Goal: Task Accomplishment & Management: Complete application form

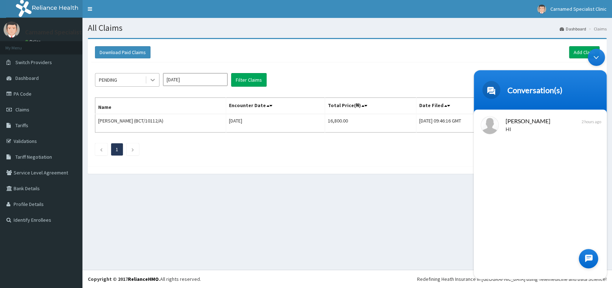
click at [153, 78] on icon at bounding box center [152, 79] width 7 height 7
click at [597, 56] on div "Minimize live chat window" at bounding box center [595, 57] width 17 height 17
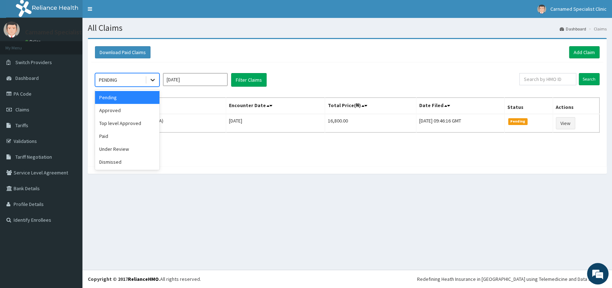
click at [156, 80] on icon at bounding box center [152, 79] width 7 height 7
click at [125, 116] on div "Approved" at bounding box center [127, 110] width 64 height 13
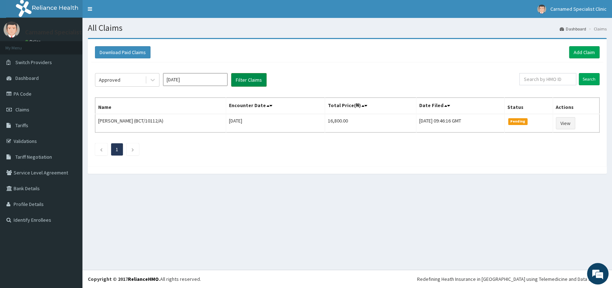
click at [243, 77] on button "Filter Claims" at bounding box center [248, 80] width 35 height 14
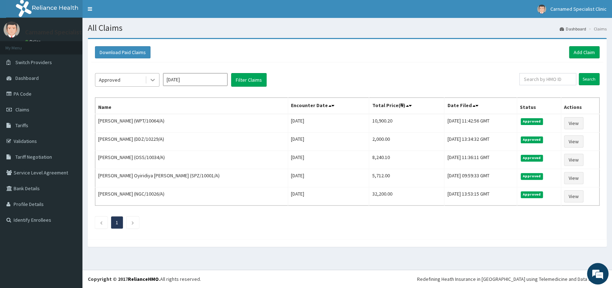
click at [150, 80] on icon at bounding box center [152, 79] width 7 height 7
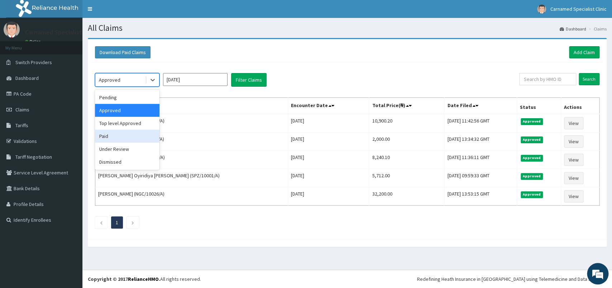
click at [112, 137] on div "Paid" at bounding box center [127, 136] width 64 height 13
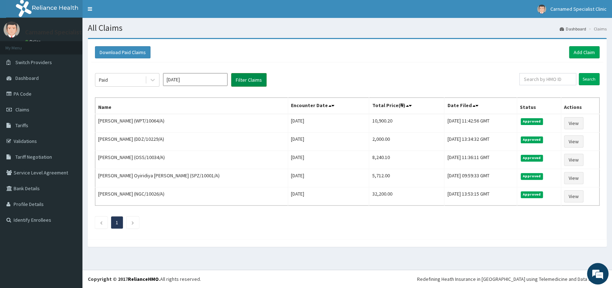
click at [248, 81] on button "Filter Claims" at bounding box center [248, 80] width 35 height 14
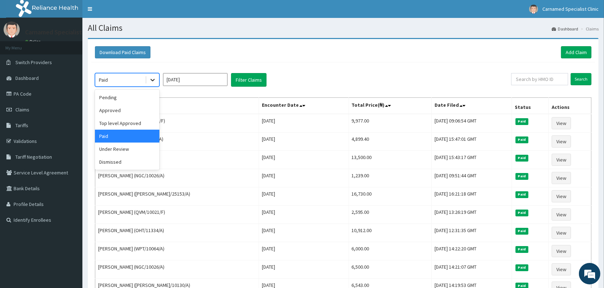
click at [159, 79] on div at bounding box center [152, 79] width 13 height 13
click at [133, 118] on div "Top level Approved" at bounding box center [127, 123] width 64 height 13
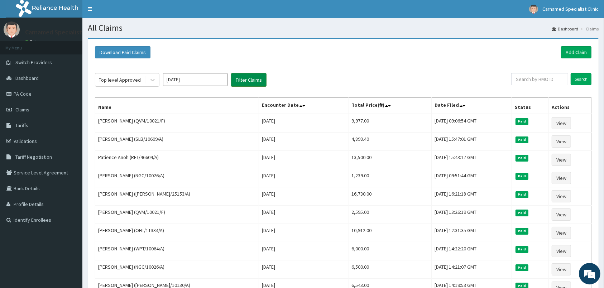
click at [240, 81] on button "Filter Claims" at bounding box center [248, 80] width 35 height 14
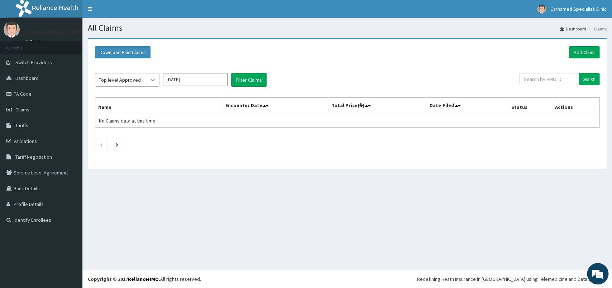
click at [153, 80] on icon at bounding box center [152, 79] width 7 height 7
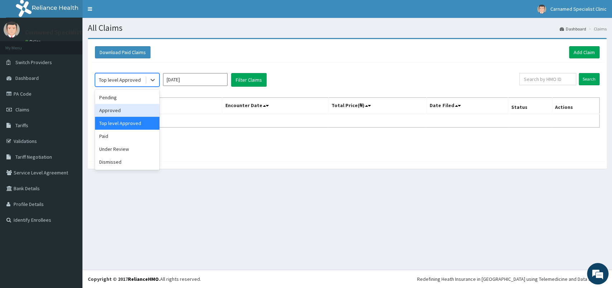
click at [120, 111] on div "Approved" at bounding box center [127, 110] width 64 height 13
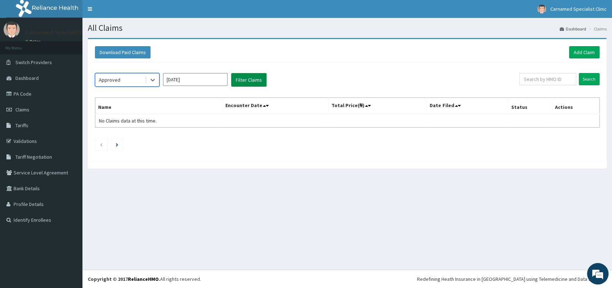
click at [242, 83] on button "Filter Claims" at bounding box center [248, 80] width 35 height 14
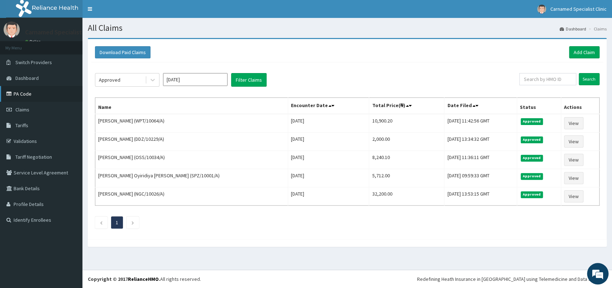
click at [28, 95] on link "PA Code" at bounding box center [41, 94] width 82 height 16
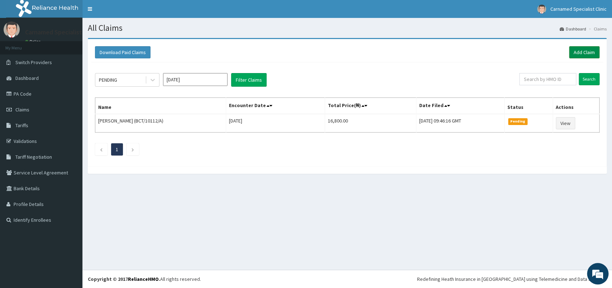
click at [578, 53] on link "Add Claim" at bounding box center [584, 52] width 30 height 12
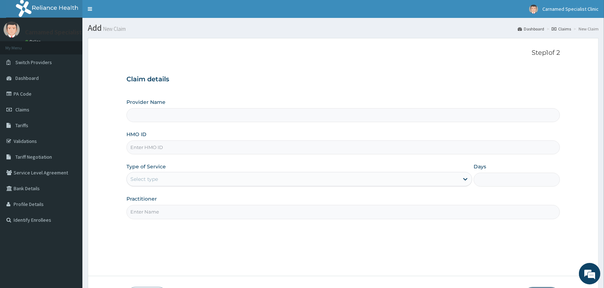
click at [157, 146] on input "HMO ID" at bounding box center [342, 147] width 433 height 14
type input "BHT"
type input "Carnamed Specialist clinic"
type input "BHT/10600/A"
click at [168, 179] on div "Select type" at bounding box center [293, 178] width 332 height 11
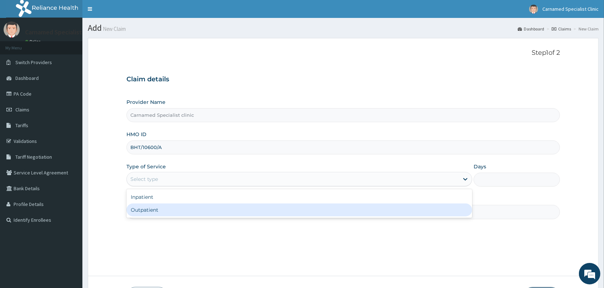
click at [160, 213] on div "Outpatient" at bounding box center [299, 209] width 346 height 13
type input "1"
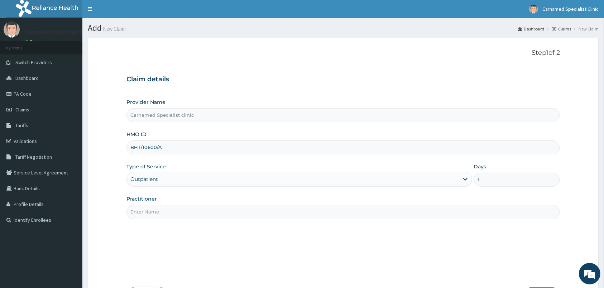
click at [160, 213] on input "Practitioner" at bounding box center [342, 212] width 433 height 14
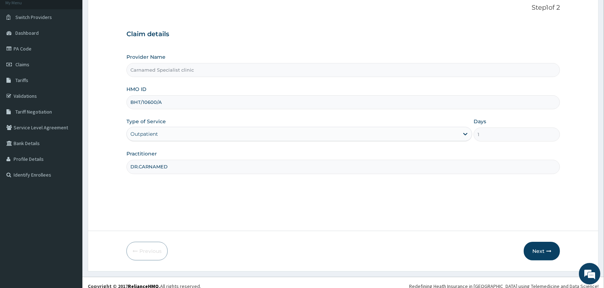
scroll to position [53, 0]
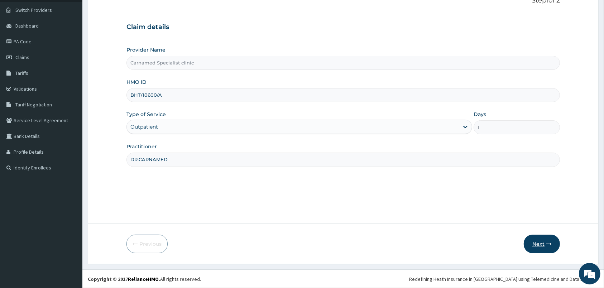
type input "DR.CARNAMED"
click at [539, 244] on button "Next" at bounding box center [542, 244] width 36 height 19
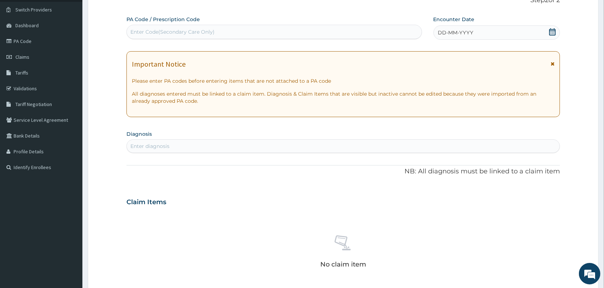
click at [177, 26] on div "Enter Code(Secondary Care Only)" at bounding box center [273, 32] width 295 height 14
paste input "PA/BA712C"
type input "PA/BA712C"
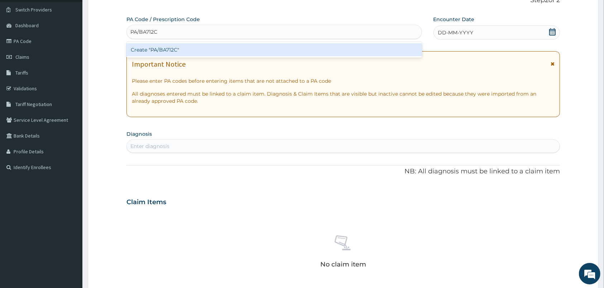
click at [144, 53] on div "Create "PA/BA712C"" at bounding box center [273, 49] width 295 height 13
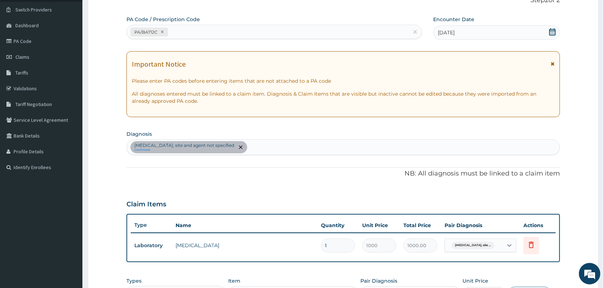
click at [304, 149] on div "[MEDICAL_DATA], site and agent not specified confirmed" at bounding box center [343, 147] width 433 height 15
type input "[MEDICAL_DATA]"
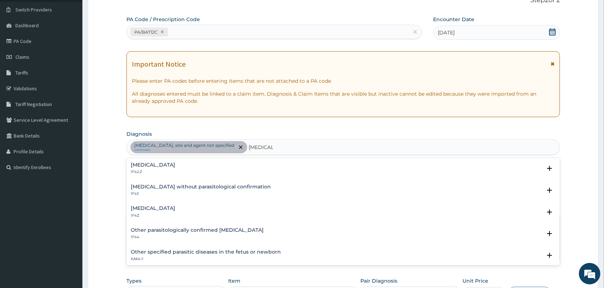
click at [148, 211] on h4 "[MEDICAL_DATA]" at bounding box center [153, 208] width 44 height 5
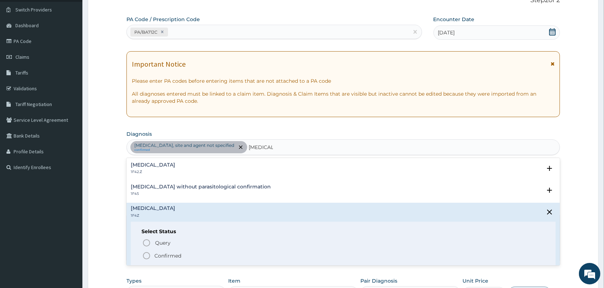
click at [145, 253] on circle "status option filled" at bounding box center [146, 255] width 6 height 6
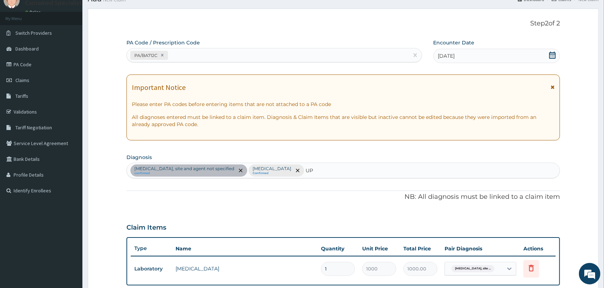
scroll to position [15, 0]
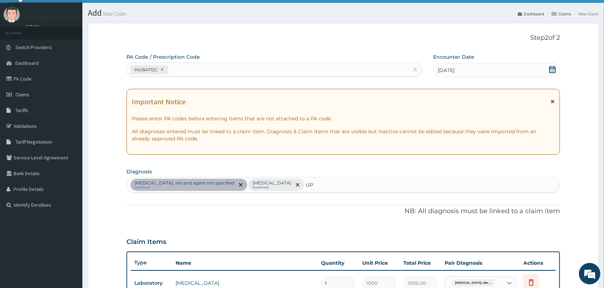
type input "UP"
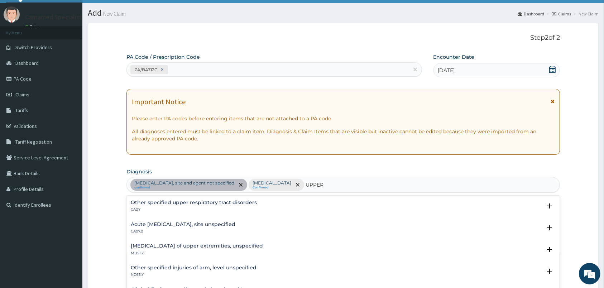
type input "UPPER"
click at [202, 227] on h4 "Acute [MEDICAL_DATA], site unspecified" at bounding box center [183, 224] width 105 height 5
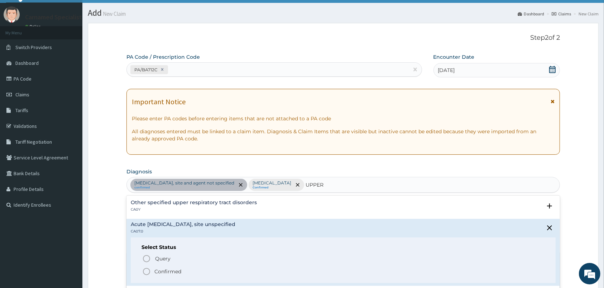
drag, startPoint x: 145, startPoint y: 266, endPoint x: 147, endPoint y: 273, distance: 6.9
click at [145, 267] on div "Query Query covers suspected (?), Keep in view (kiv), Ruled out (r/o) Confirmed" at bounding box center [342, 265] width 403 height 22
click at [147, 273] on icon "status option filled" at bounding box center [146, 271] width 9 height 9
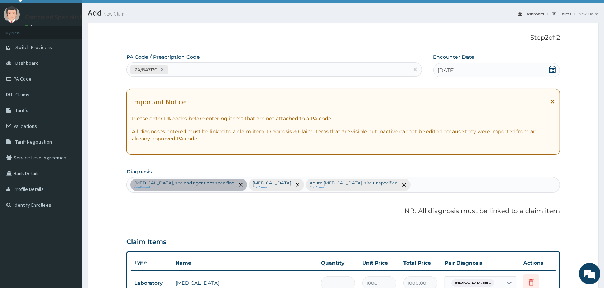
scroll to position [165, 0]
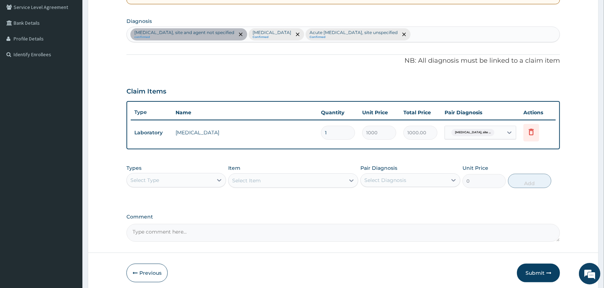
click at [196, 184] on div "Select Type" at bounding box center [170, 179] width 86 height 11
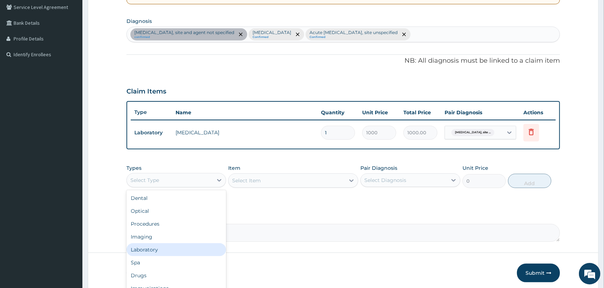
click at [150, 252] on div "Laboratory" at bounding box center [176, 249] width 100 height 13
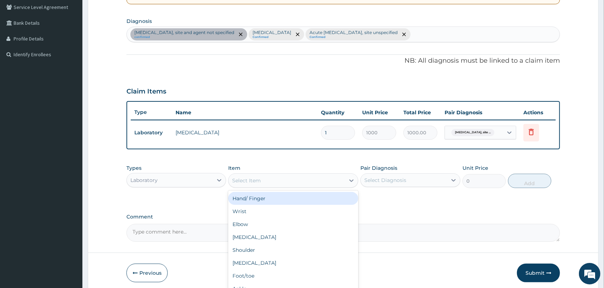
click at [290, 184] on div "Select Item" at bounding box center [286, 180] width 116 height 11
type input "MALA"
click at [286, 202] on div "[MEDICAL_DATA] Parasites in blood smear" at bounding box center [293, 198] width 130 height 13
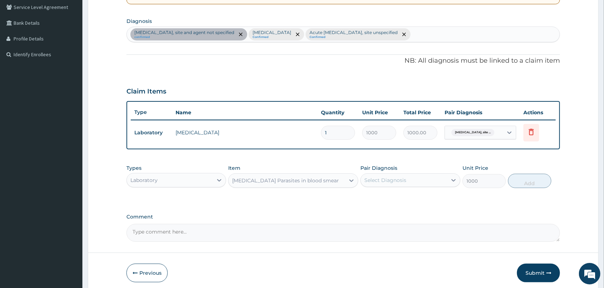
type input "1000"
click at [377, 181] on div "Select Diagnosis" at bounding box center [385, 180] width 42 height 7
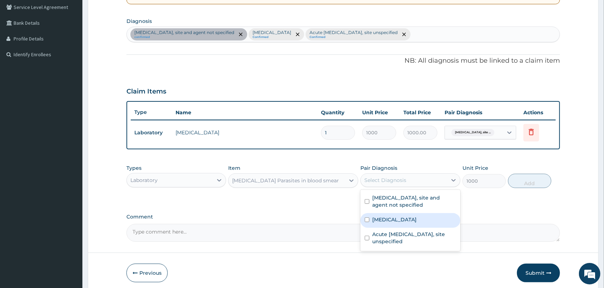
click at [378, 223] on div "[MEDICAL_DATA]" at bounding box center [410, 220] width 100 height 15
checkbox input "true"
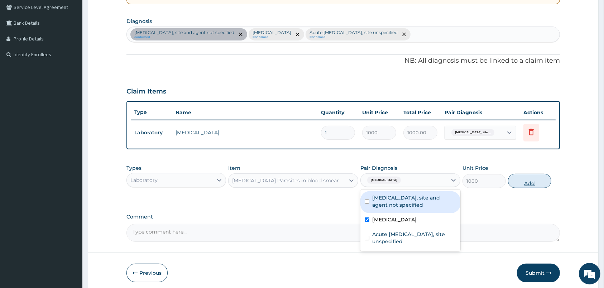
click at [526, 184] on button "Add" at bounding box center [529, 181] width 43 height 14
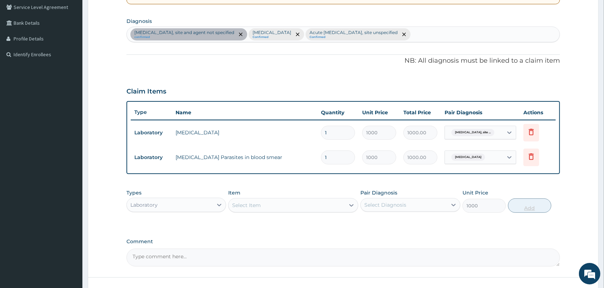
type input "0"
click at [324, 209] on div "Select Item" at bounding box center [286, 204] width 116 height 11
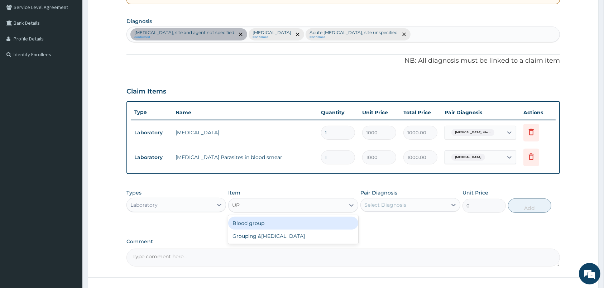
type input "U"
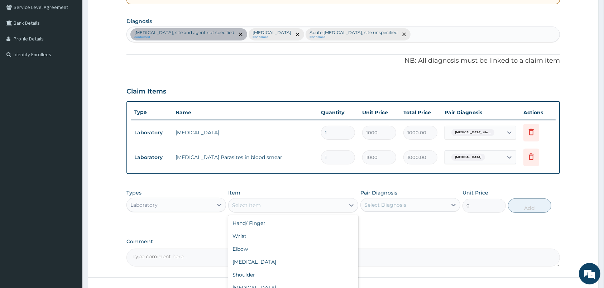
type input "G"
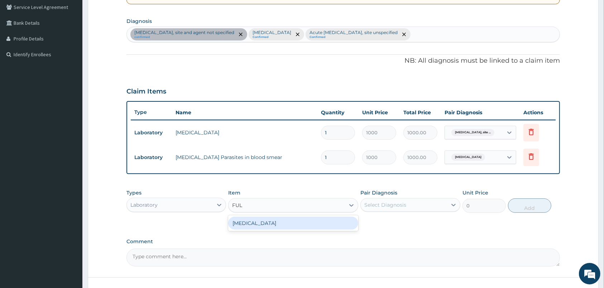
type input "FULL"
click at [261, 222] on div "[MEDICAL_DATA]" at bounding box center [293, 223] width 130 height 13
type input "2000"
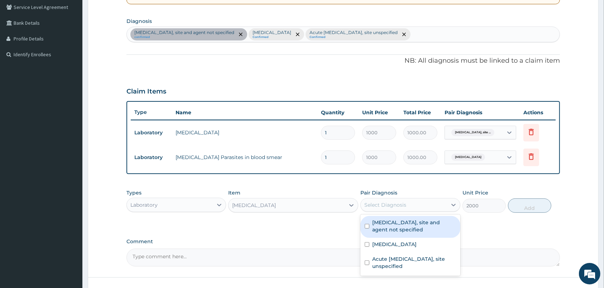
click at [379, 210] on div "Select Diagnosis" at bounding box center [404, 204] width 86 height 11
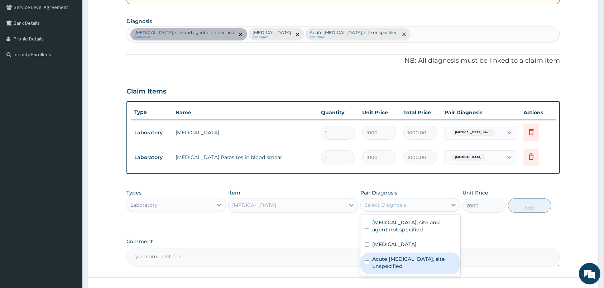
click at [376, 263] on label "Acute [MEDICAL_DATA], site unspecified" at bounding box center [413, 262] width 83 height 14
checkbox input "true"
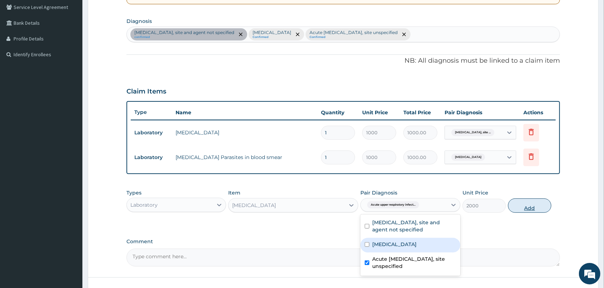
click at [528, 211] on button "Add" at bounding box center [529, 205] width 43 height 14
type input "0"
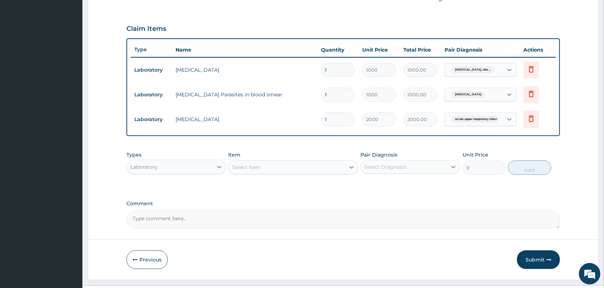
scroll to position [241, 0]
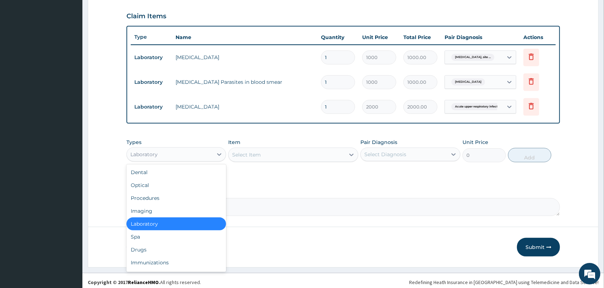
click at [210, 150] on div "Laboratory" at bounding box center [170, 154] width 86 height 11
click at [153, 197] on div "Procedures" at bounding box center [176, 198] width 100 height 13
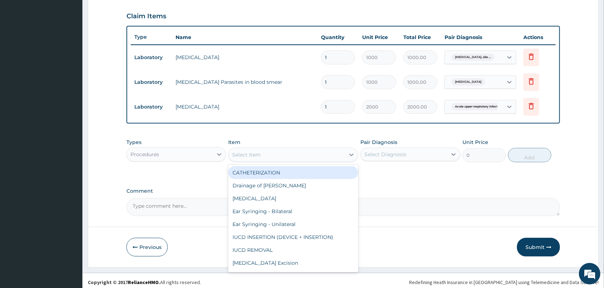
click at [297, 159] on div "Select Item" at bounding box center [286, 154] width 116 height 11
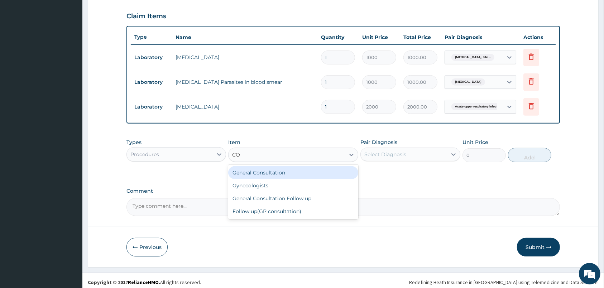
type input "CON"
click at [272, 170] on div "General Consultation" at bounding box center [293, 172] width 130 height 13
type input "2000"
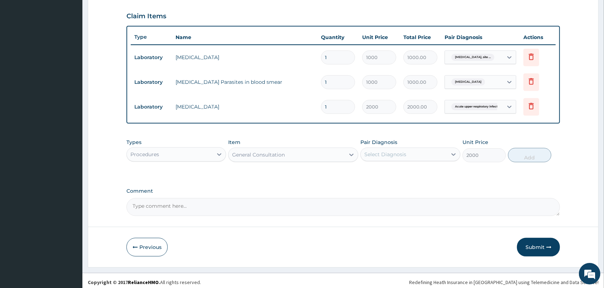
click at [417, 157] on div "Select Diagnosis" at bounding box center [404, 154] width 86 height 11
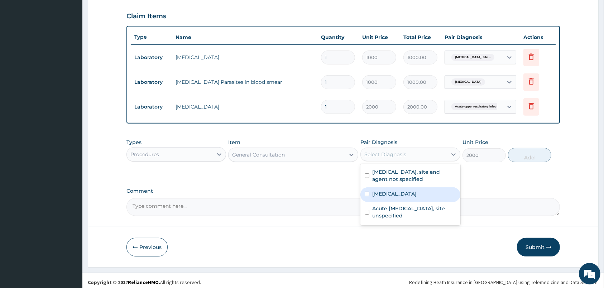
drag, startPoint x: 384, startPoint y: 192, endPoint x: 404, endPoint y: 188, distance: 21.1
click at [384, 192] on label "[MEDICAL_DATA]" at bounding box center [394, 193] width 44 height 7
checkbox input "true"
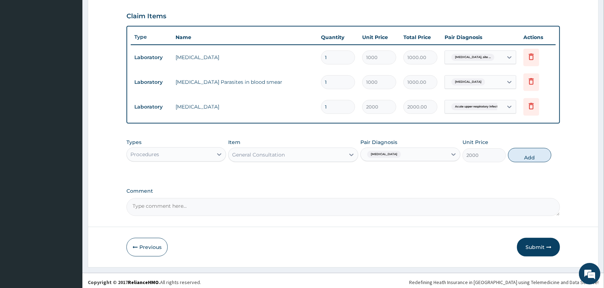
drag, startPoint x: 532, startPoint y: 152, endPoint x: 446, endPoint y: 145, distance: 86.3
click at [531, 152] on button "Add" at bounding box center [529, 155] width 43 height 14
type input "0"
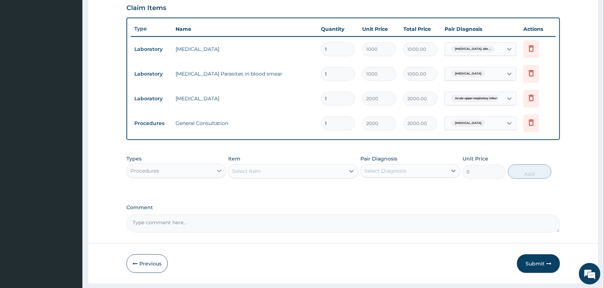
scroll to position [269, 0]
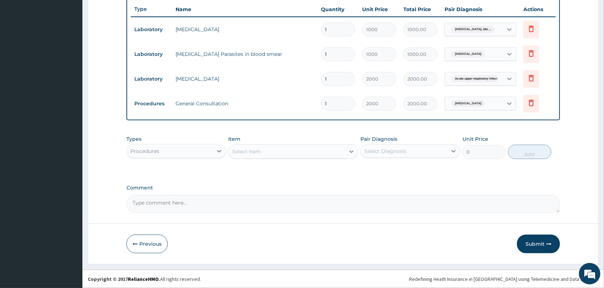
click at [209, 150] on div "Procedures" at bounding box center [170, 150] width 86 height 11
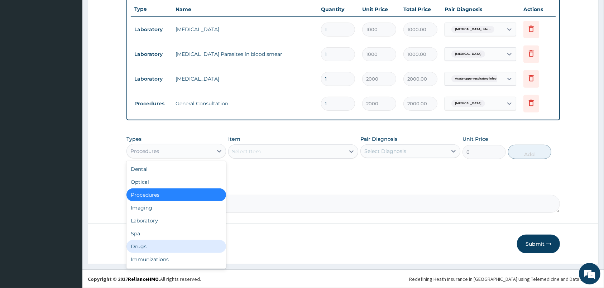
click at [146, 245] on div "Drugs" at bounding box center [176, 246] width 100 height 13
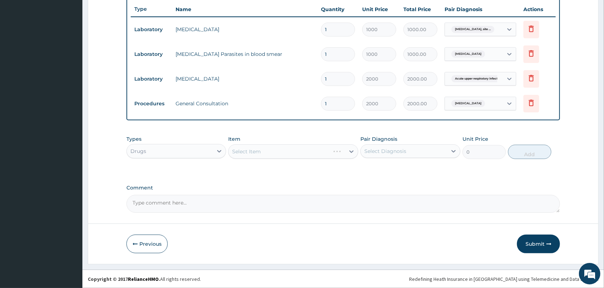
click at [301, 147] on div "Select Item" at bounding box center [293, 151] width 130 height 14
click at [301, 147] on div "Select Item" at bounding box center [286, 151] width 116 height 11
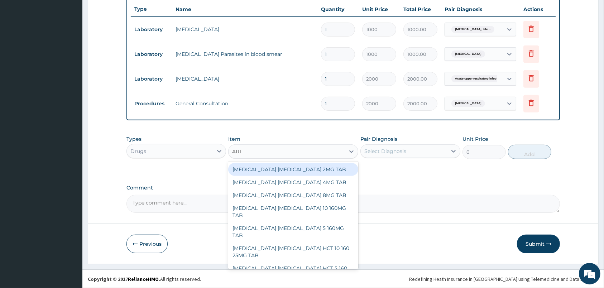
type input "ARTE"
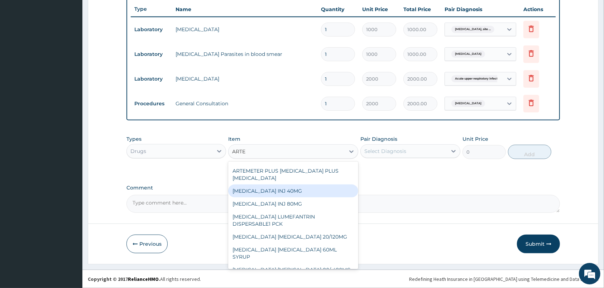
scroll to position [38, 0]
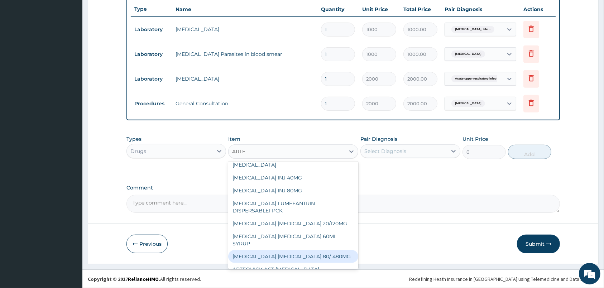
click at [274, 250] on div "[MEDICAL_DATA] [MEDICAL_DATA] 80/ 480MG" at bounding box center [293, 256] width 130 height 13
type input "210"
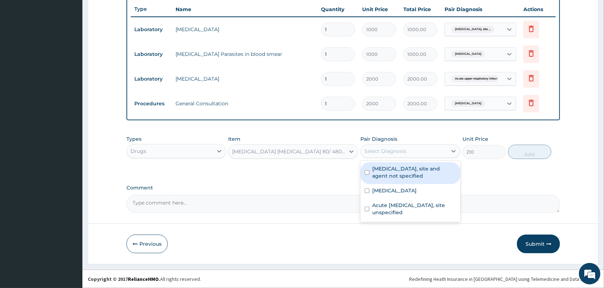
click at [381, 150] on div "Select Diagnosis" at bounding box center [385, 151] width 42 height 7
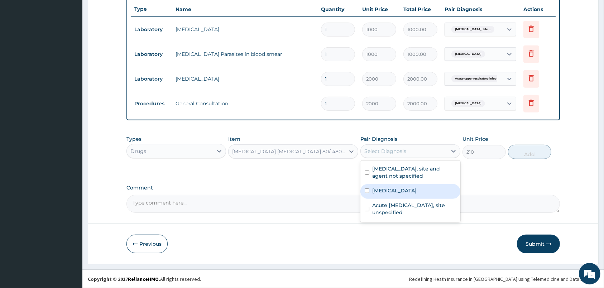
click at [376, 191] on label "[MEDICAL_DATA]" at bounding box center [394, 190] width 44 height 7
checkbox input "true"
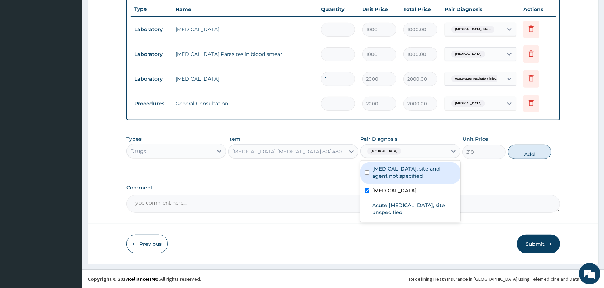
click at [507, 153] on div "Types Drugs Item [MEDICAL_DATA] [MEDICAL_DATA] 80/ 480MG Pair Diagnosis option …" at bounding box center [342, 147] width 433 height 31
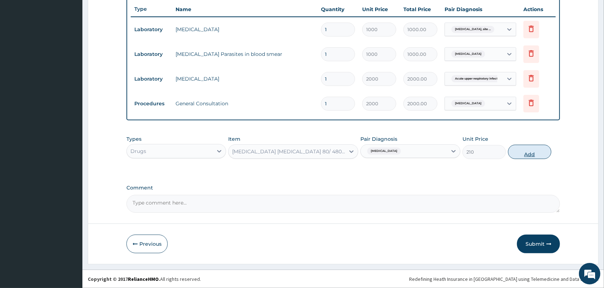
click at [525, 150] on button "Add" at bounding box center [529, 152] width 43 height 14
type input "0"
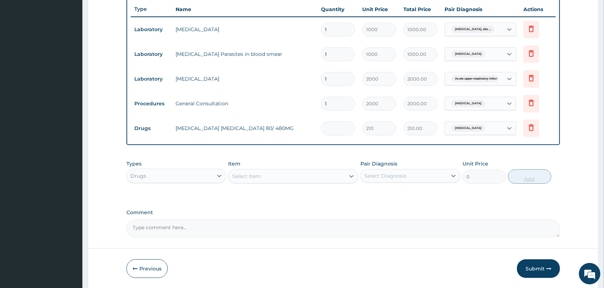
type input "0.00"
type input "6"
type input "1260.00"
type input "6"
click at [530, 126] on icon at bounding box center [531, 127] width 5 height 6
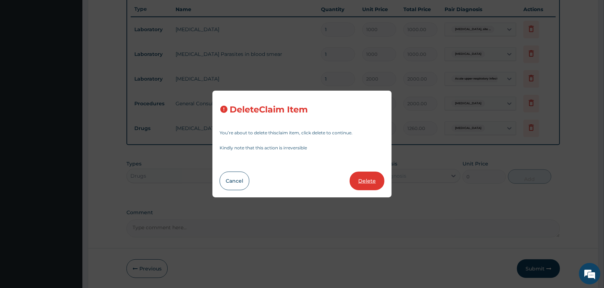
click at [367, 182] on button "Delete" at bounding box center [367, 181] width 35 height 19
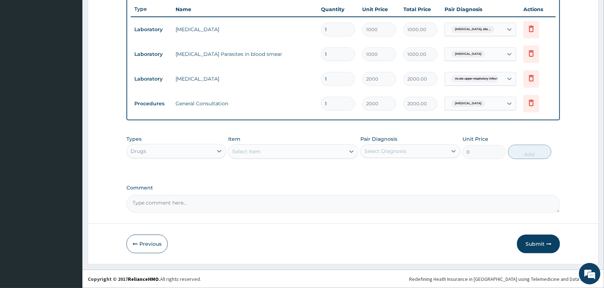
click at [328, 145] on div "Select Item" at bounding box center [293, 151] width 130 height 14
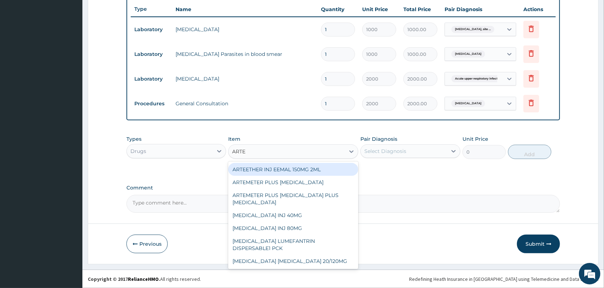
type input "ARTEM"
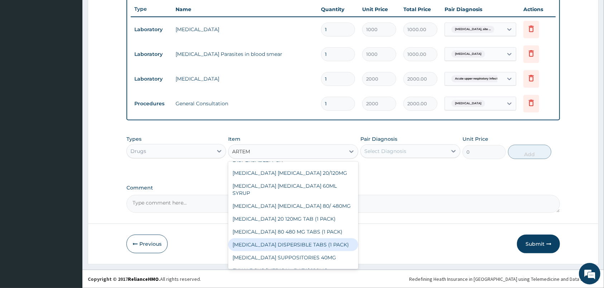
scroll to position [0, 0]
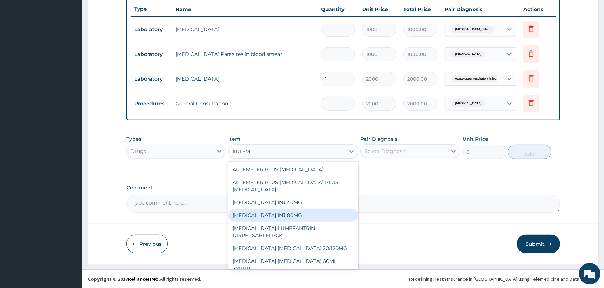
click at [275, 215] on div "[MEDICAL_DATA] INJ 80MG" at bounding box center [293, 215] width 130 height 13
type input "525"
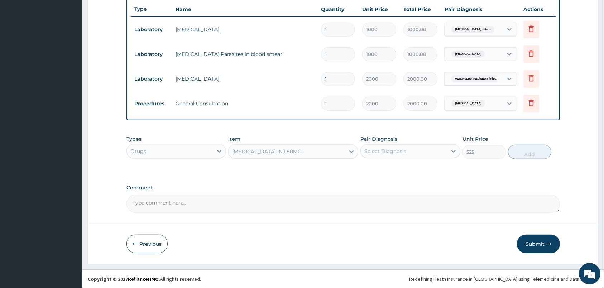
click at [410, 155] on div "Select Diagnosis" at bounding box center [404, 150] width 86 height 11
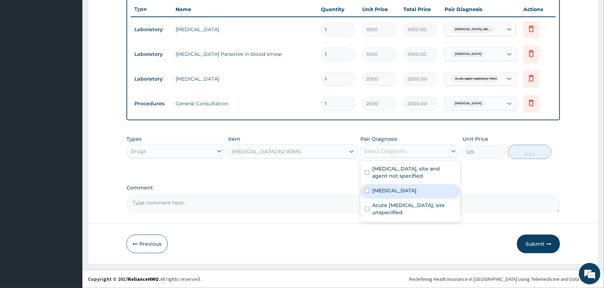
click at [387, 189] on label "[MEDICAL_DATA]" at bounding box center [394, 190] width 44 height 7
checkbox input "true"
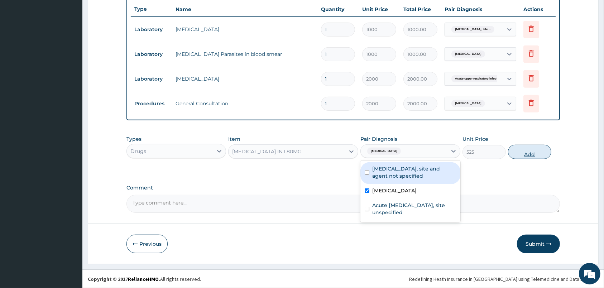
click at [521, 148] on button "Add" at bounding box center [529, 152] width 43 height 14
type input "0"
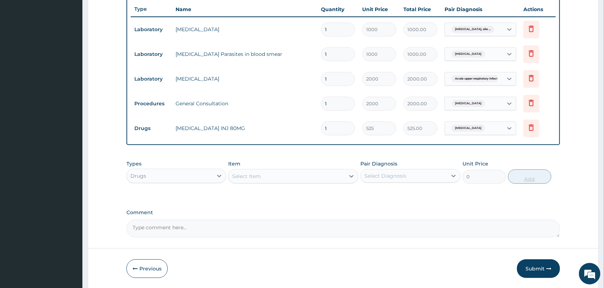
type input "0.00"
type input "6"
type input "3150.00"
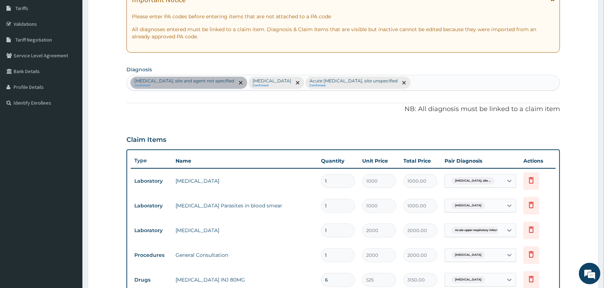
scroll to position [81, 0]
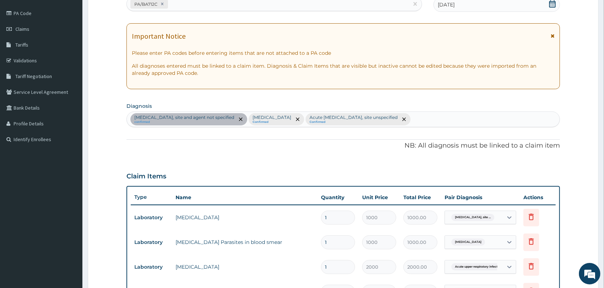
type input "6"
click at [478, 120] on div "[MEDICAL_DATA], site and agent not specified confirmed [MEDICAL_DATA] Confirmed…" at bounding box center [343, 119] width 433 height 15
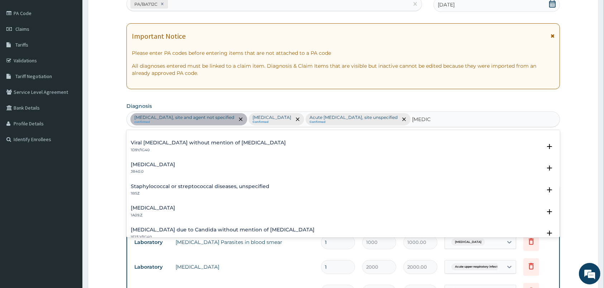
scroll to position [0, 0]
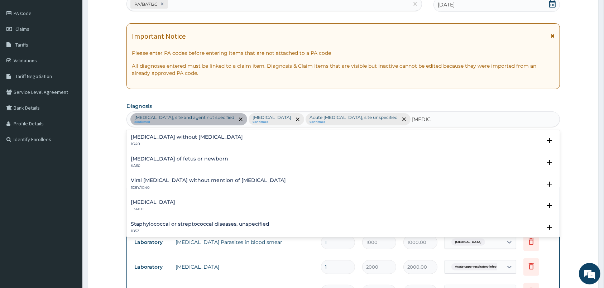
type input "[MEDICAL_DATA]"
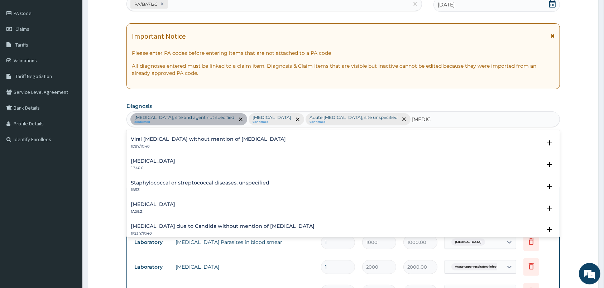
scroll to position [75, 0]
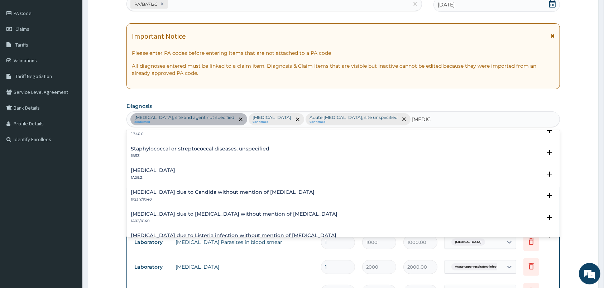
click at [162, 172] on h4 "[MEDICAL_DATA]" at bounding box center [153, 170] width 44 height 5
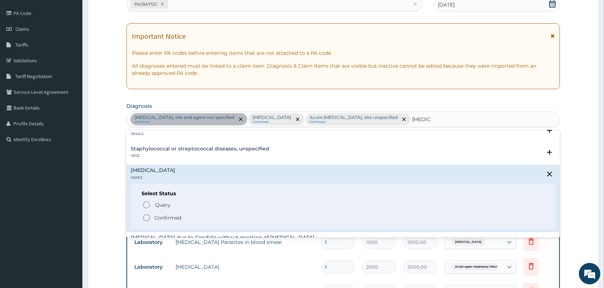
click at [295, 150] on div "Staphylococcal or streptococcal diseases, unspecified 1B5Z" at bounding box center [343, 152] width 425 height 13
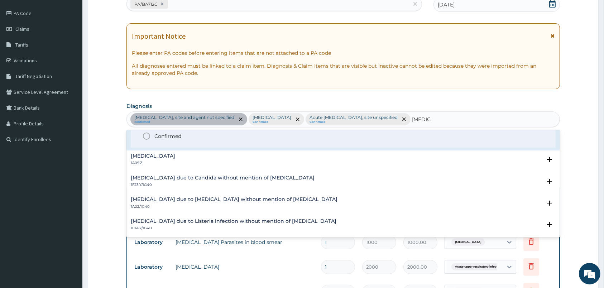
scroll to position [150, 0]
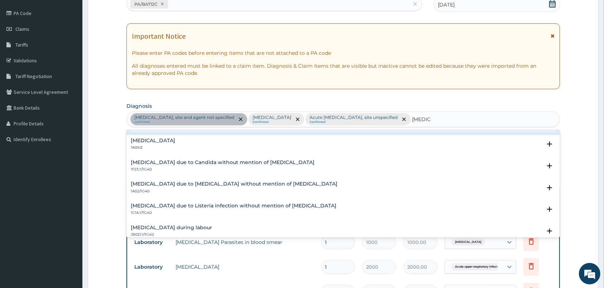
click at [157, 143] on h4 "[MEDICAL_DATA]" at bounding box center [153, 140] width 44 height 5
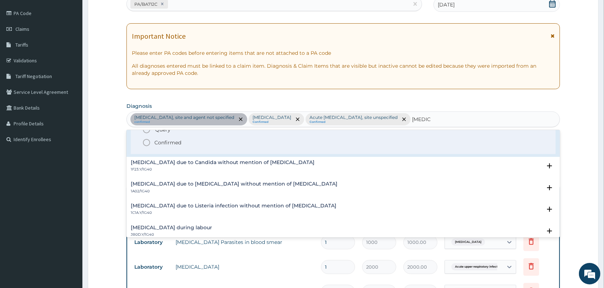
click at [148, 146] on circle "status option filled" at bounding box center [146, 142] width 6 height 6
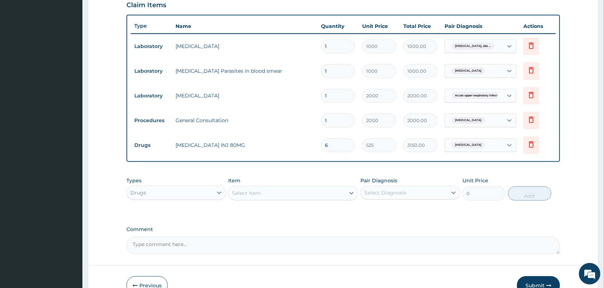
scroll to position [269, 0]
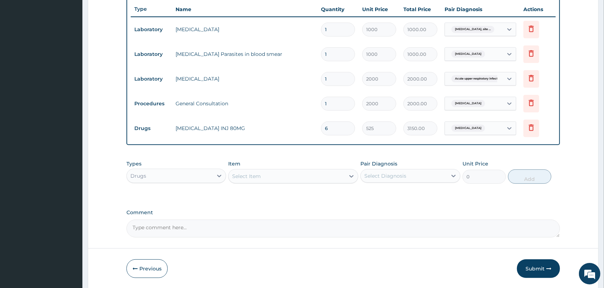
click at [290, 172] on div "Select Item" at bounding box center [286, 175] width 116 height 11
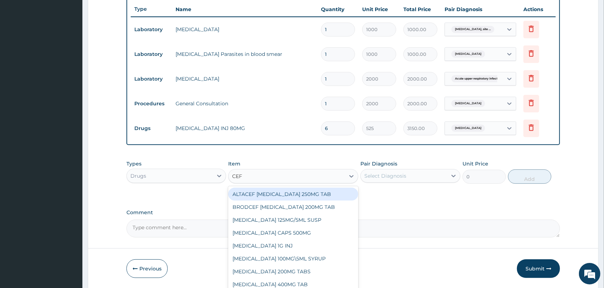
type input "CEFU"
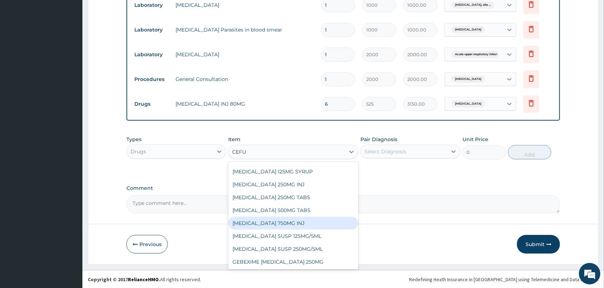
scroll to position [0, 0]
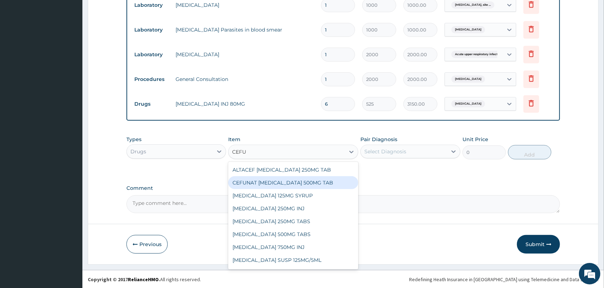
click at [268, 181] on div "CEFUNAT [MEDICAL_DATA] 500MG TAB" at bounding box center [293, 182] width 130 height 13
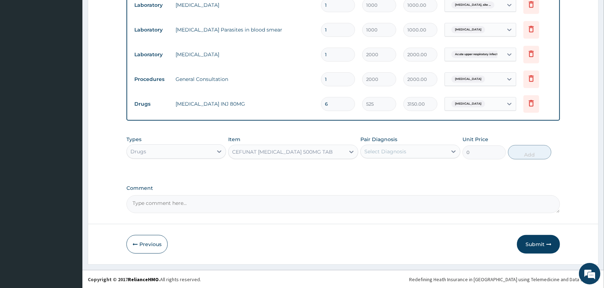
type input "280"
click at [337, 153] on div "CEFUNAT [MEDICAL_DATA] 500MG TAB" at bounding box center [286, 151] width 116 height 11
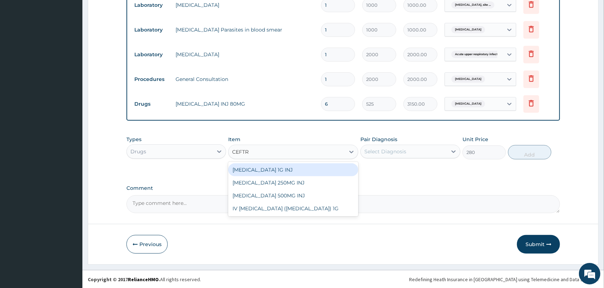
type input "CEFTRI"
click at [280, 170] on div "[MEDICAL_DATA] 1G INJ" at bounding box center [293, 169] width 130 height 13
type input "1050"
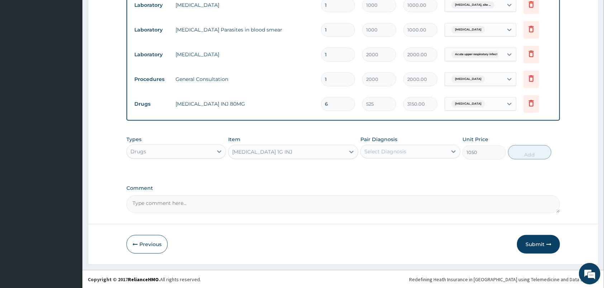
click at [401, 146] on div "Select Diagnosis" at bounding box center [404, 151] width 86 height 11
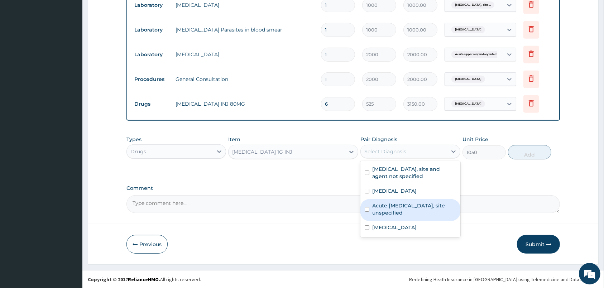
click at [385, 210] on label "Acute [MEDICAL_DATA], site unspecified" at bounding box center [413, 209] width 83 height 14
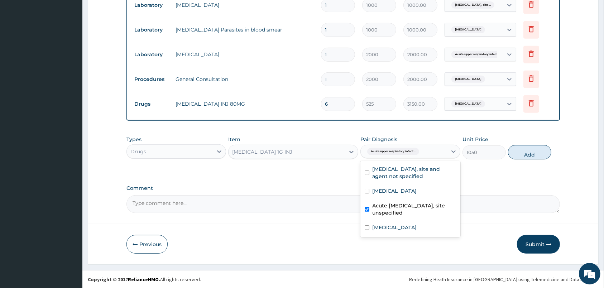
click at [385, 210] on label "Acute [MEDICAL_DATA], site unspecified" at bounding box center [413, 209] width 83 height 14
checkbox input "false"
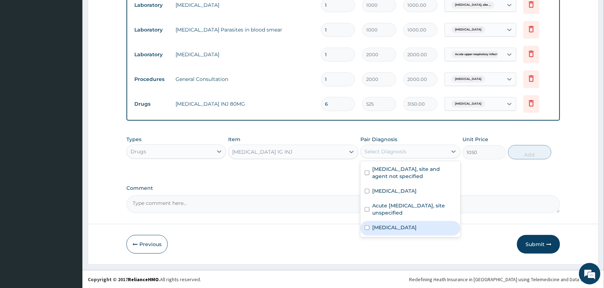
drag, startPoint x: 387, startPoint y: 230, endPoint x: 465, endPoint y: 190, distance: 87.9
click at [388, 231] on label "[MEDICAL_DATA]" at bounding box center [394, 227] width 44 height 7
checkbox input "true"
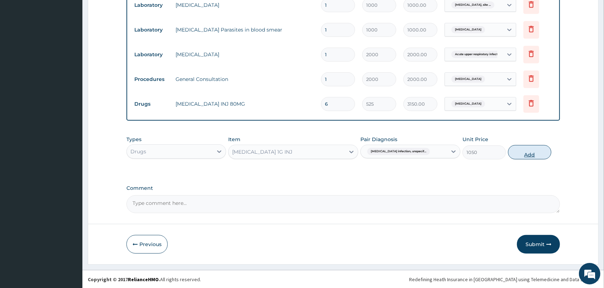
click at [523, 155] on button "Add" at bounding box center [529, 152] width 43 height 14
type input "0"
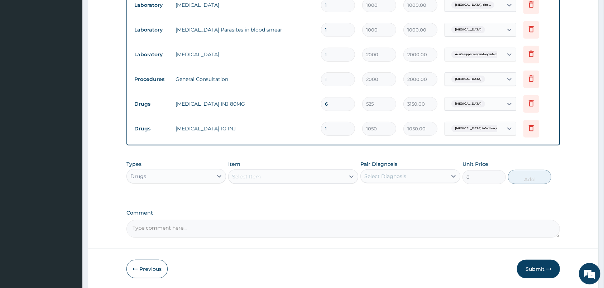
click at [322, 178] on div "Select Item" at bounding box center [286, 176] width 116 height 11
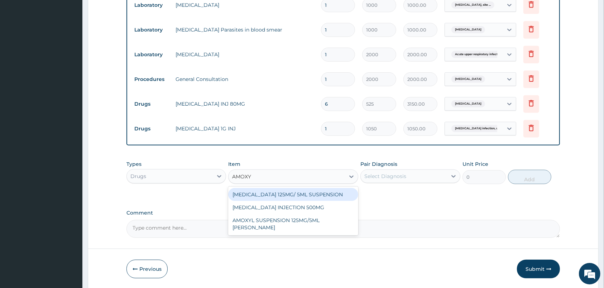
type input "AMOX"
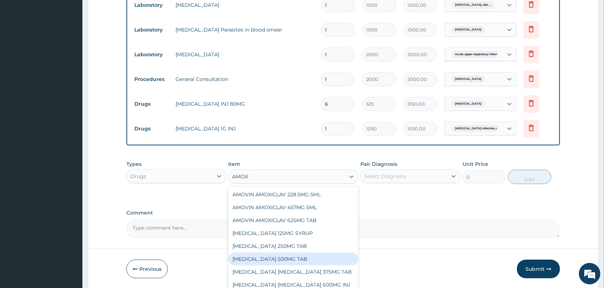
click at [279, 258] on div "[MEDICAL_DATA] 500MG TAB" at bounding box center [293, 258] width 130 height 13
type input "56"
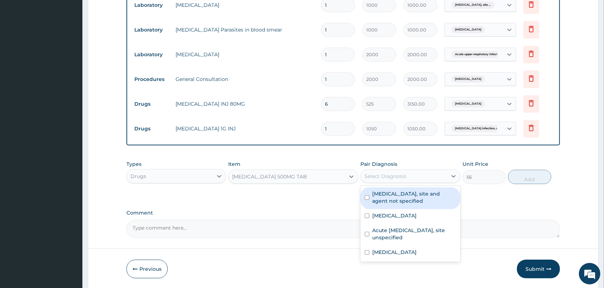
click at [412, 177] on div "Select Diagnosis" at bounding box center [404, 175] width 86 height 11
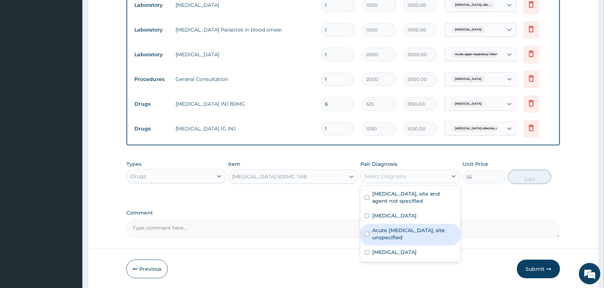
click at [392, 233] on label "Acute [MEDICAL_DATA], site unspecified" at bounding box center [413, 234] width 83 height 14
checkbox input "true"
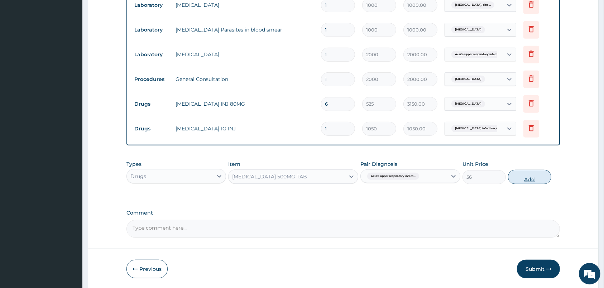
click at [530, 177] on button "Add" at bounding box center [529, 177] width 43 height 14
type input "0"
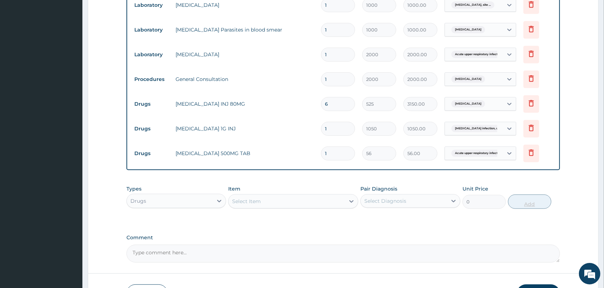
type input "10"
type input "560.00"
type input "10"
click at [335, 201] on div "Select Item" at bounding box center [286, 201] width 116 height 11
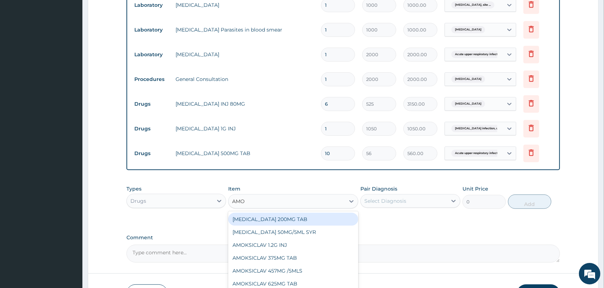
type input "AMOX"
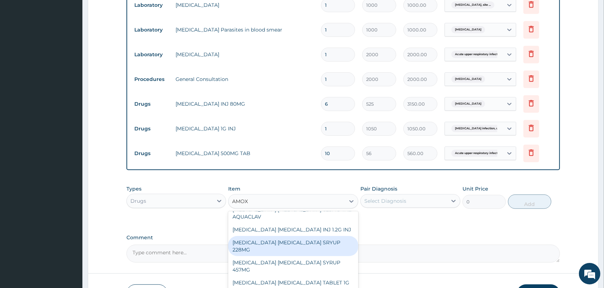
scroll to position [150, 0]
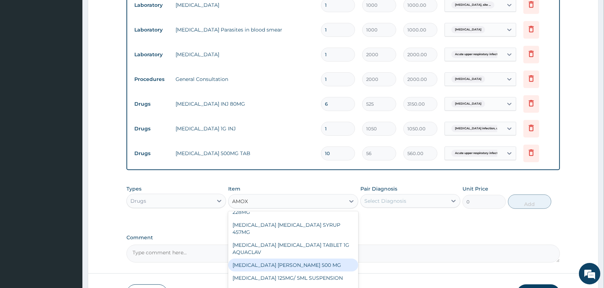
click at [283, 265] on div "[MEDICAL_DATA] [PERSON_NAME] 500 MG" at bounding box center [293, 265] width 130 height 13
type input "175"
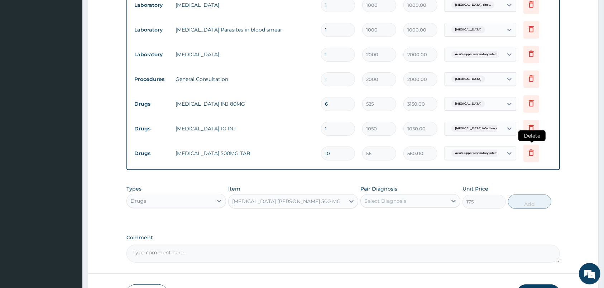
click at [533, 154] on icon at bounding box center [531, 152] width 9 height 9
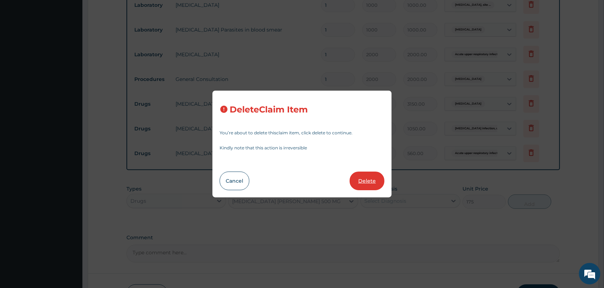
click at [374, 185] on button "Delete" at bounding box center [367, 181] width 35 height 19
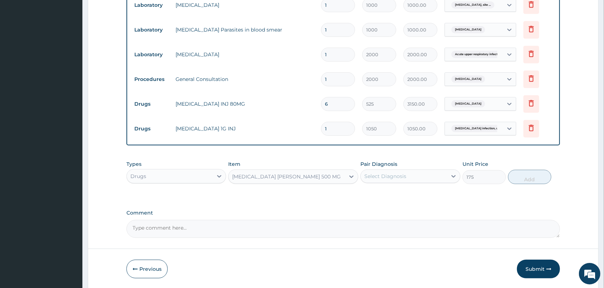
click at [401, 175] on div "Select Diagnosis" at bounding box center [385, 176] width 42 height 7
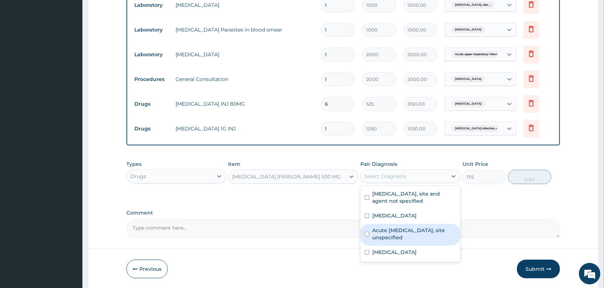
click at [406, 227] on label "Acute [MEDICAL_DATA], site unspecified" at bounding box center [413, 234] width 83 height 14
checkbox input "true"
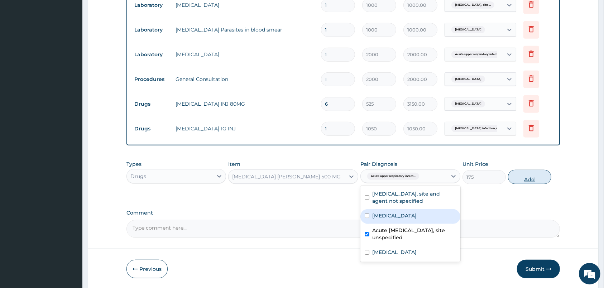
click at [516, 178] on button "Add" at bounding box center [529, 177] width 43 height 14
type input "0"
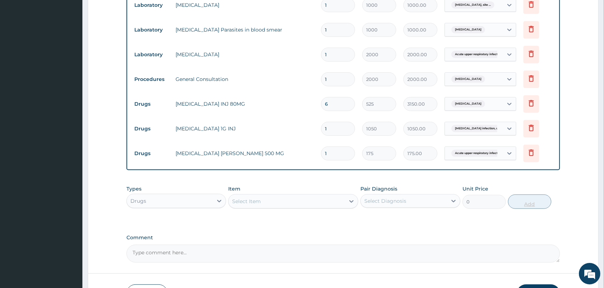
type input "10"
type input "1750.00"
type input "10"
click at [329, 206] on div "Select Item" at bounding box center [293, 201] width 130 height 14
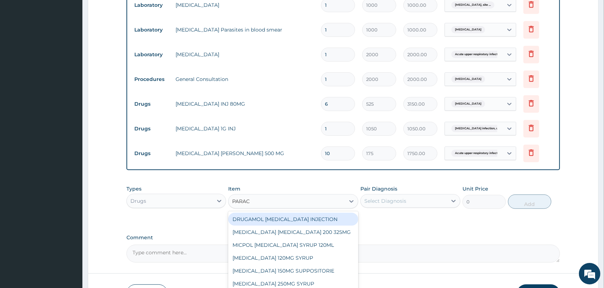
type input "PARACE"
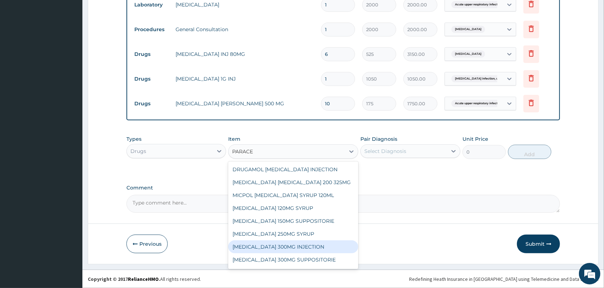
scroll to position [38, 0]
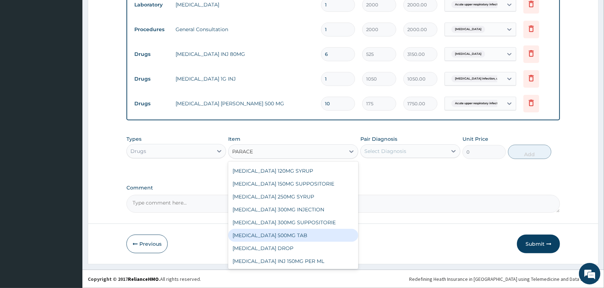
click at [292, 236] on div "[MEDICAL_DATA] 500MG TAB" at bounding box center [293, 235] width 130 height 13
type input "14"
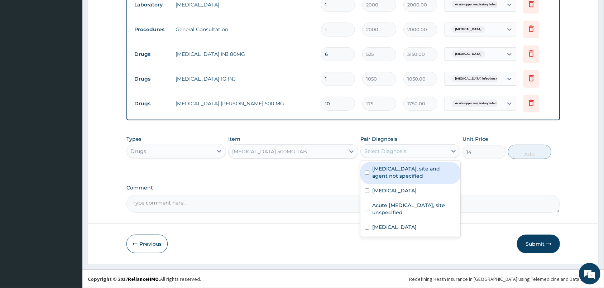
click at [393, 154] on div "Select Diagnosis" at bounding box center [404, 150] width 86 height 11
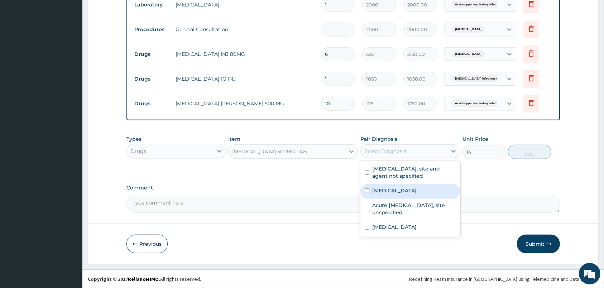
click at [394, 188] on label "[MEDICAL_DATA]" at bounding box center [394, 190] width 44 height 7
checkbox input "true"
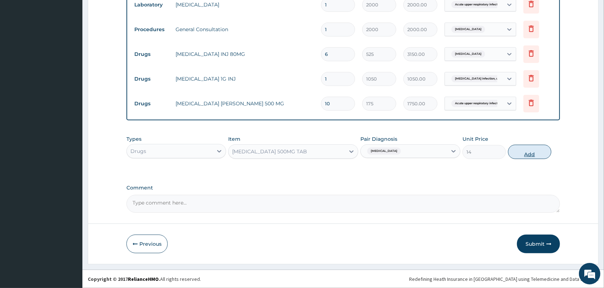
click at [527, 147] on button "Add" at bounding box center [529, 152] width 43 height 14
type input "0"
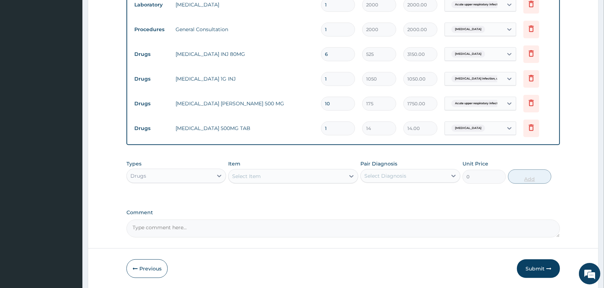
type input "10"
type input "140.00"
type input "10"
click at [326, 177] on div "Select Item" at bounding box center [286, 175] width 116 height 11
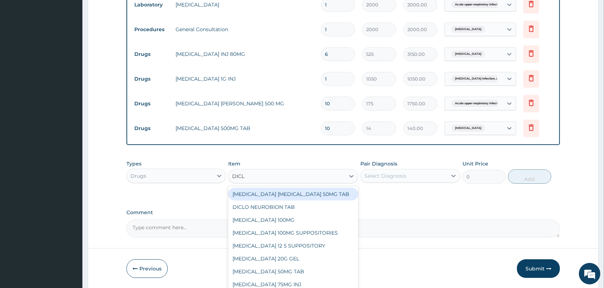
type input "DICLO"
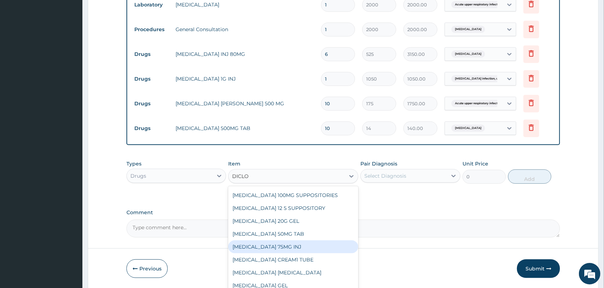
click at [285, 245] on div "[MEDICAL_DATA] 75MG INJ" at bounding box center [293, 246] width 130 height 13
type input "175"
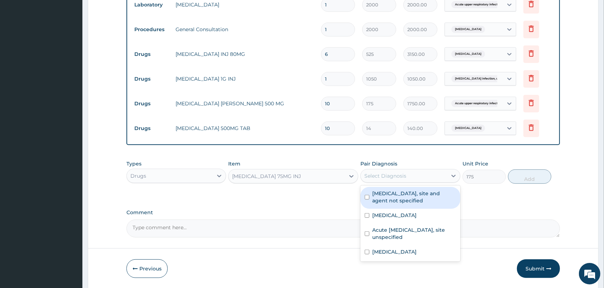
click at [410, 175] on div "Select Diagnosis" at bounding box center [404, 175] width 86 height 11
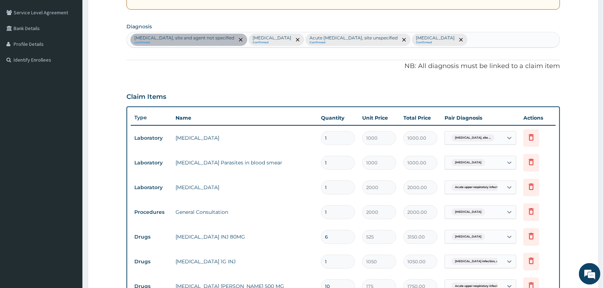
scroll to position [155, 0]
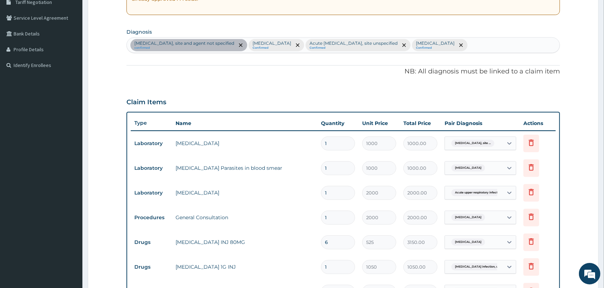
click at [537, 45] on div "[MEDICAL_DATA], site and agent not specified confirmed [MEDICAL_DATA] Confirmed…" at bounding box center [343, 45] width 433 height 15
type input "PAIN"
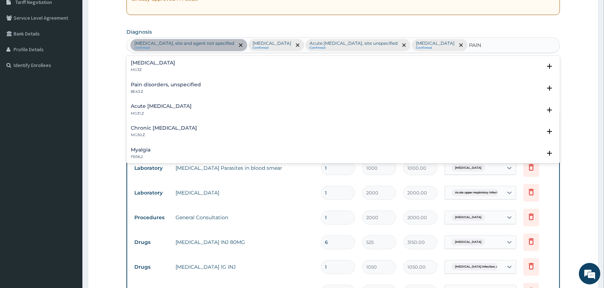
click at [139, 68] on p "MG3Z" at bounding box center [153, 69] width 44 height 5
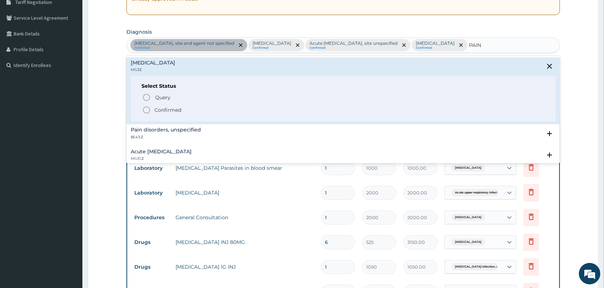
click at [146, 107] on circle "status option filled" at bounding box center [146, 110] width 6 height 6
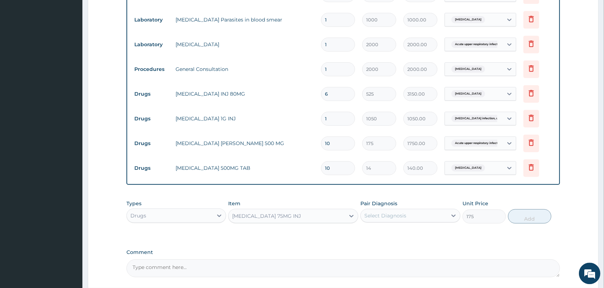
scroll to position [305, 0]
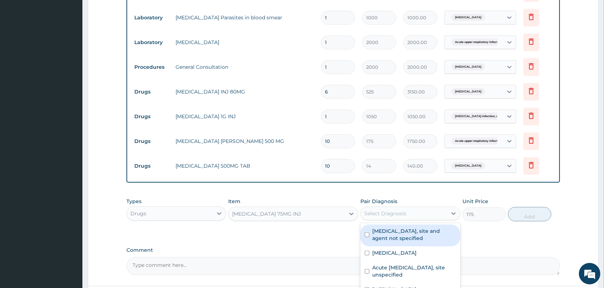
click at [386, 217] on div "Select Diagnosis" at bounding box center [385, 213] width 42 height 7
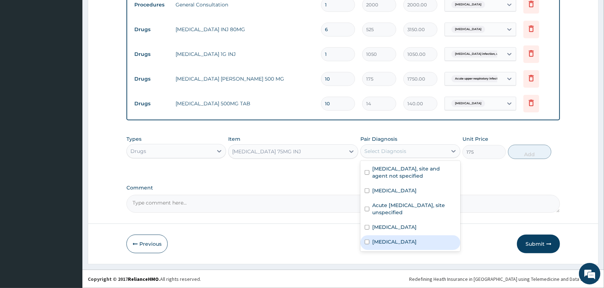
click at [383, 245] on label "[MEDICAL_DATA]" at bounding box center [394, 241] width 44 height 7
checkbox input "true"
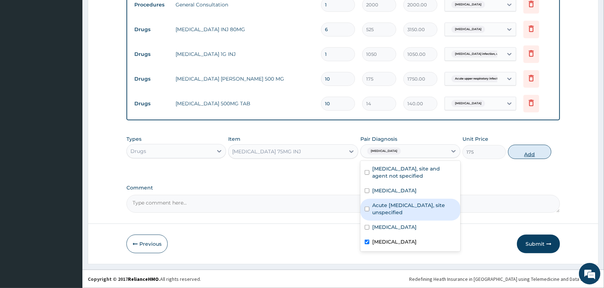
click at [536, 147] on button "Add" at bounding box center [529, 152] width 43 height 14
type input "0"
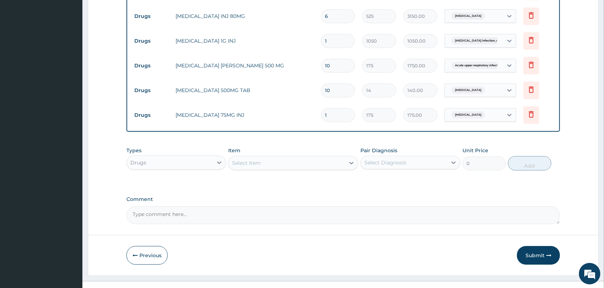
type input "10"
type input "1750.00"
type input "1"
type input "175.00"
click at [336, 169] on div "Select Item" at bounding box center [286, 162] width 116 height 11
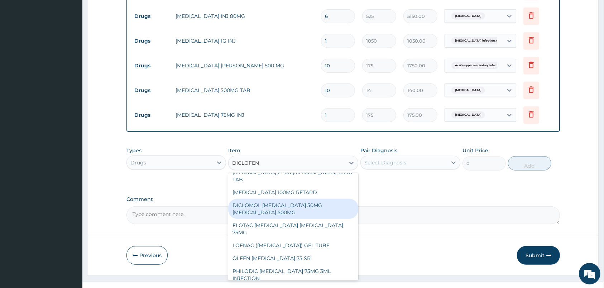
scroll to position [156, 0]
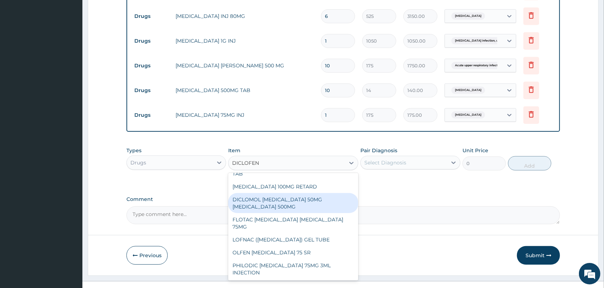
type input "DICLOFEN"
click at [389, 202] on label "Comment" at bounding box center [342, 199] width 433 height 6
click at [389, 215] on textarea "Comment" at bounding box center [342, 215] width 433 height 18
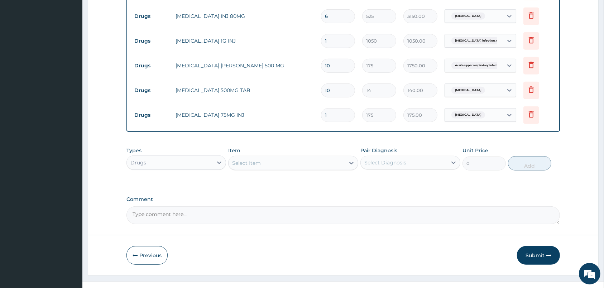
click at [341, 122] on input "1" at bounding box center [338, 115] width 34 height 14
type input "0.00"
type input "2"
type input "350.00"
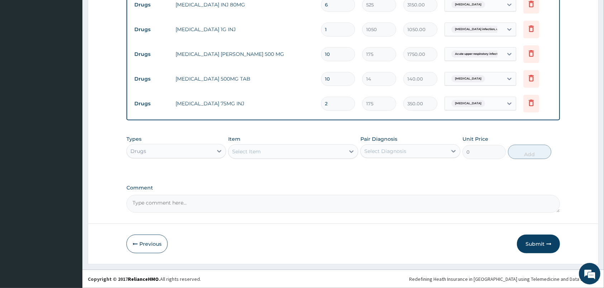
type input "0.00"
type input "1"
type input "175.00"
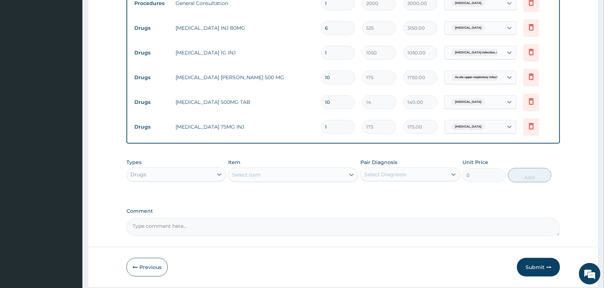
scroll to position [330, 0]
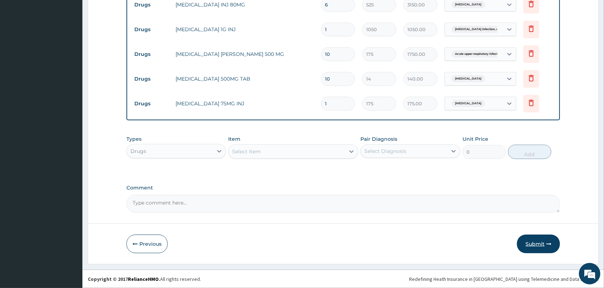
click at [534, 238] on button "Submit" at bounding box center [538, 244] width 43 height 19
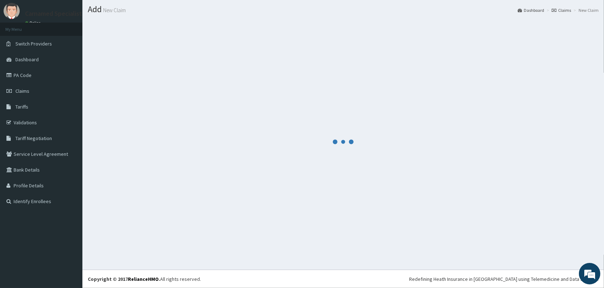
scroll to position [19, 0]
